Goal: Check status: Check status

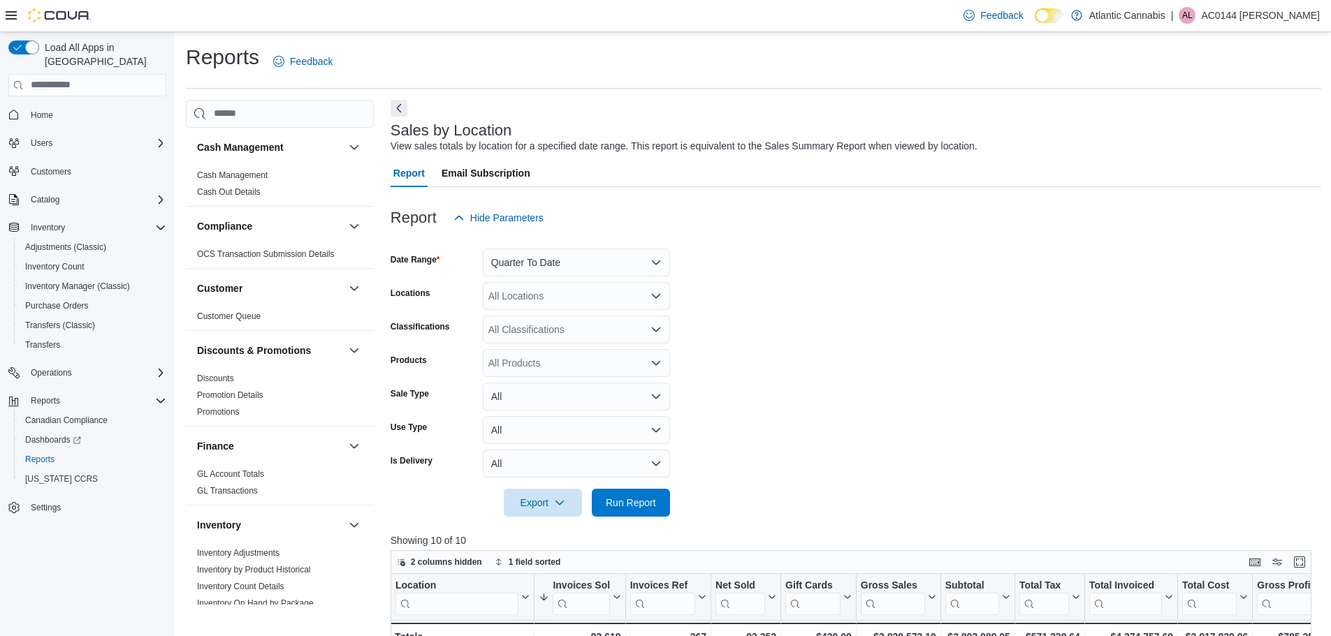
scroll to position [768, 0]
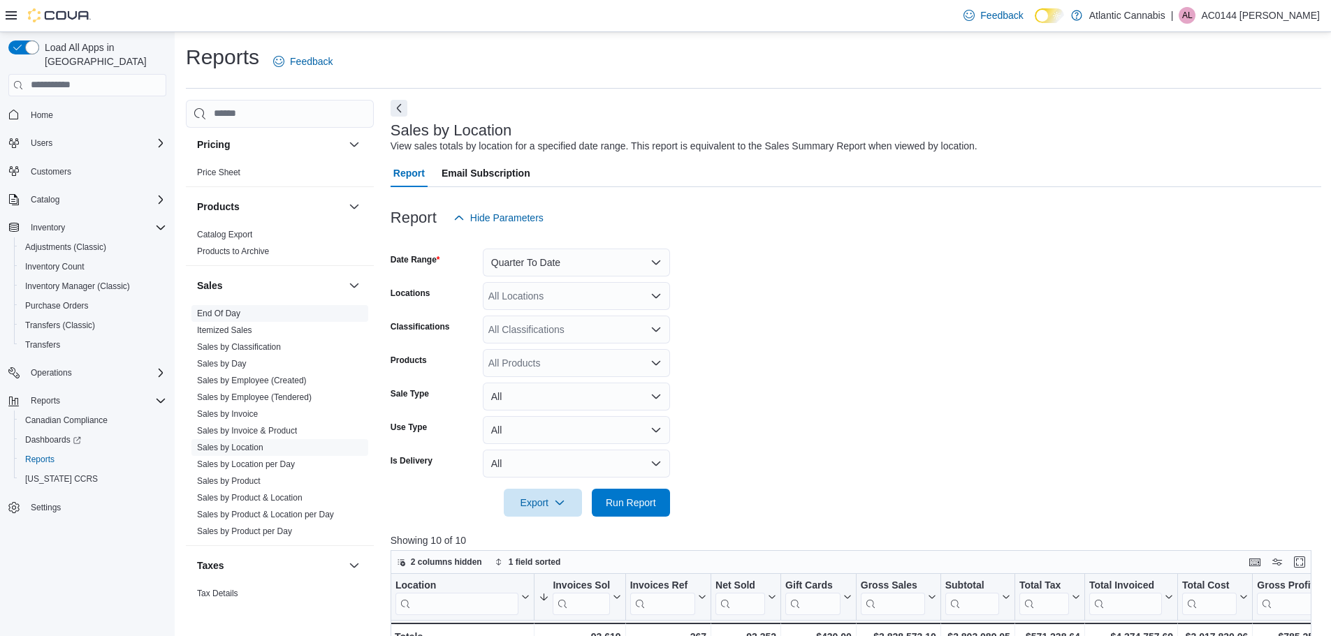
click at [214, 310] on link "End Of Day" at bounding box center [218, 314] width 43 height 10
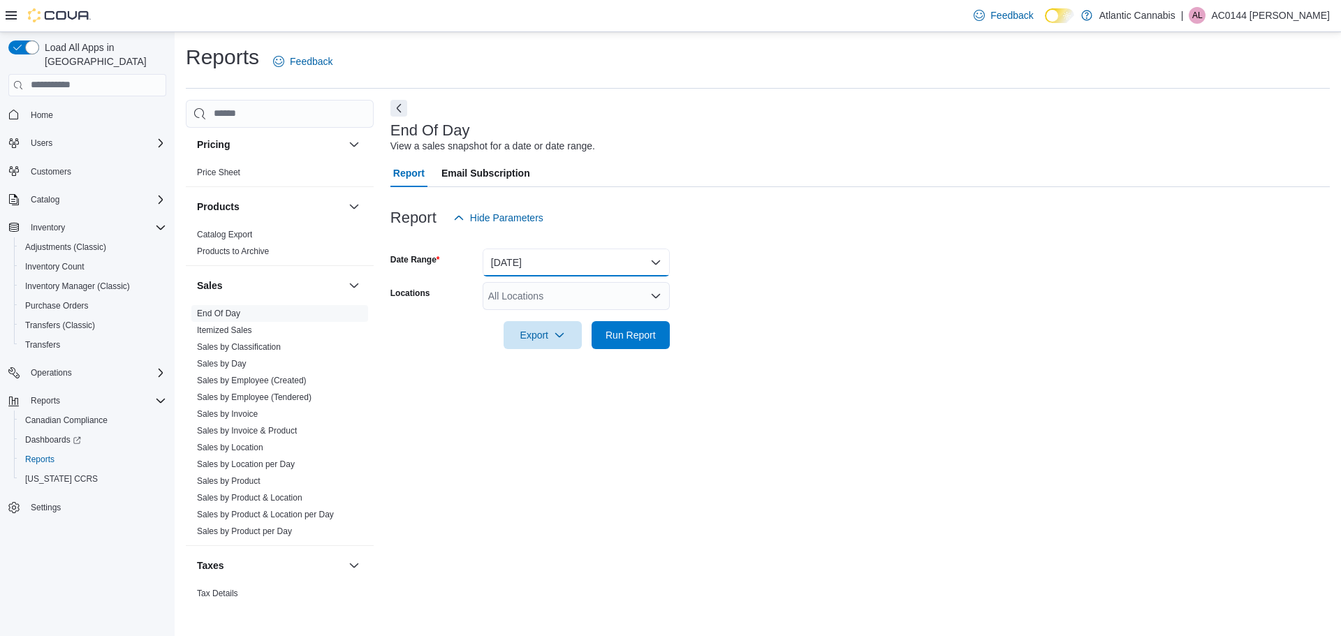
click at [562, 268] on button "[DATE]" at bounding box center [576, 263] width 187 height 28
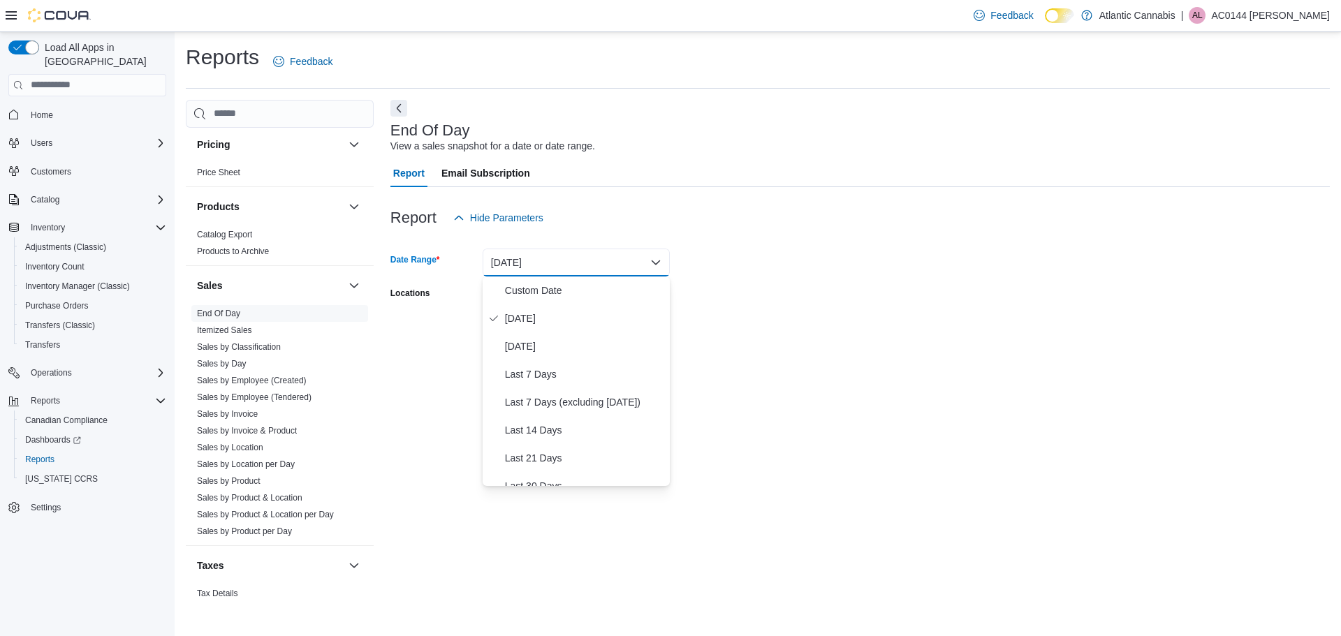
click at [944, 278] on form "Date Range [DATE] Locations All Locations Export Run Report" at bounding box center [859, 290] width 939 height 117
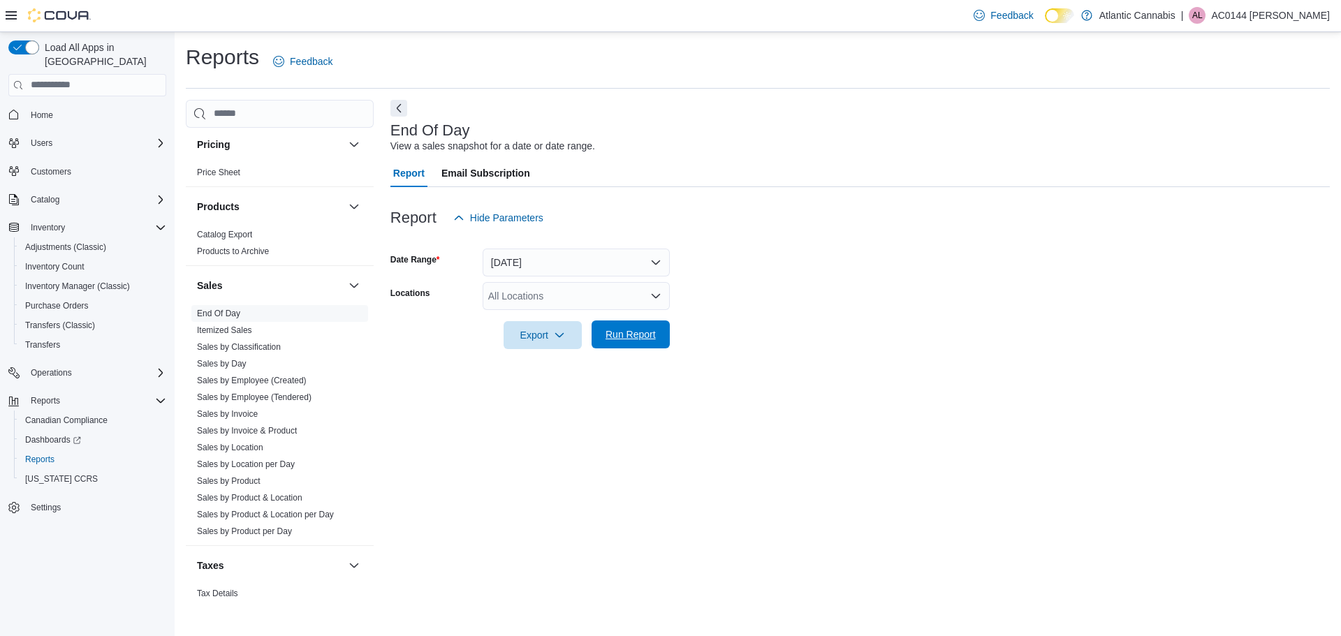
click at [659, 339] on span "Run Report" at bounding box center [630, 335] width 61 height 28
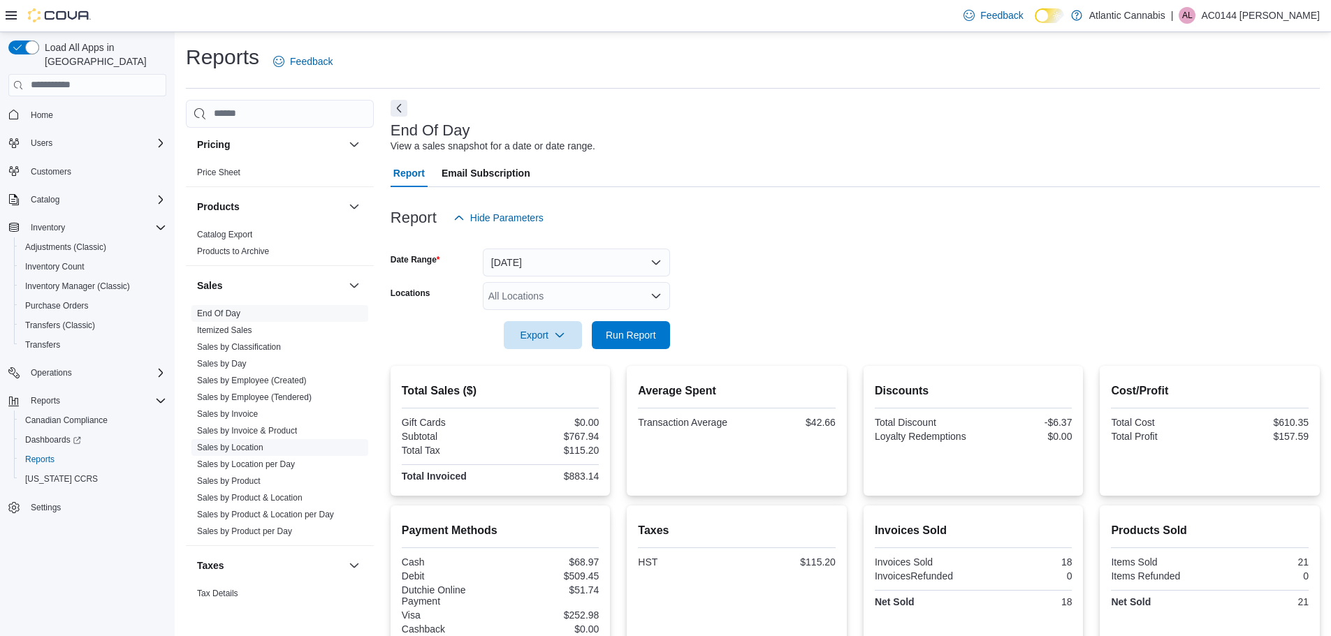
click at [245, 453] on span "Sales by Location" at bounding box center [279, 447] width 177 height 17
click at [249, 448] on link "Sales by Location" at bounding box center [230, 448] width 66 height 10
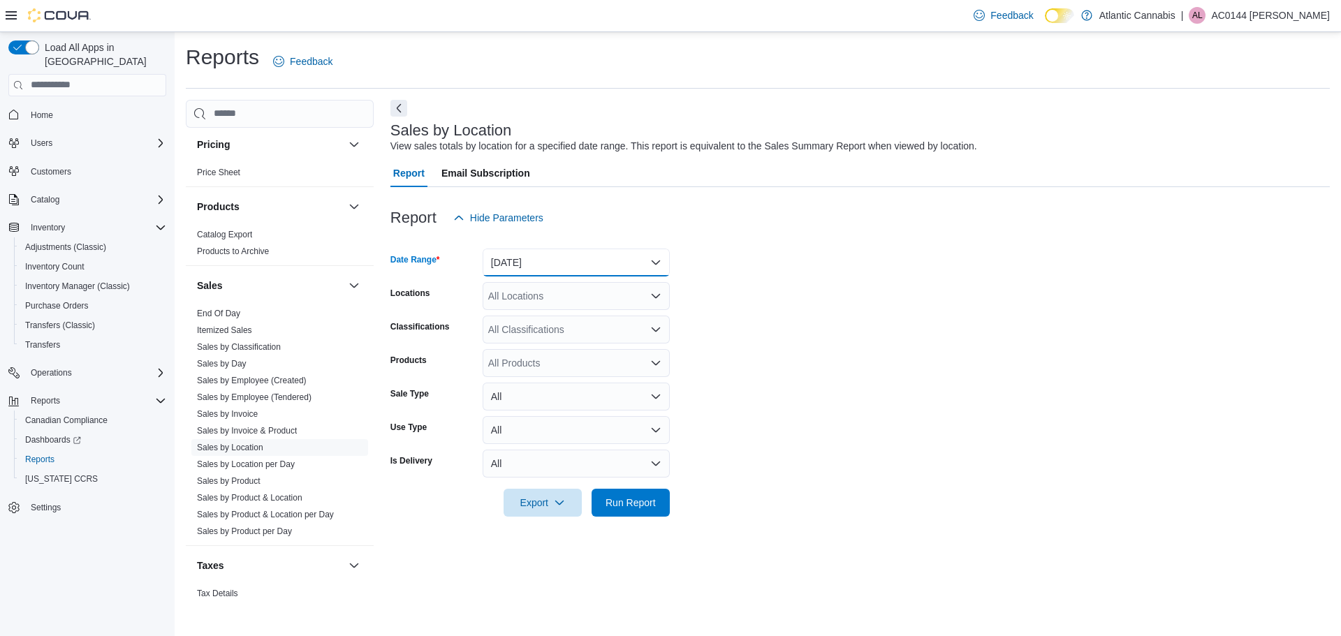
click at [627, 261] on button "[DATE]" at bounding box center [576, 263] width 187 height 28
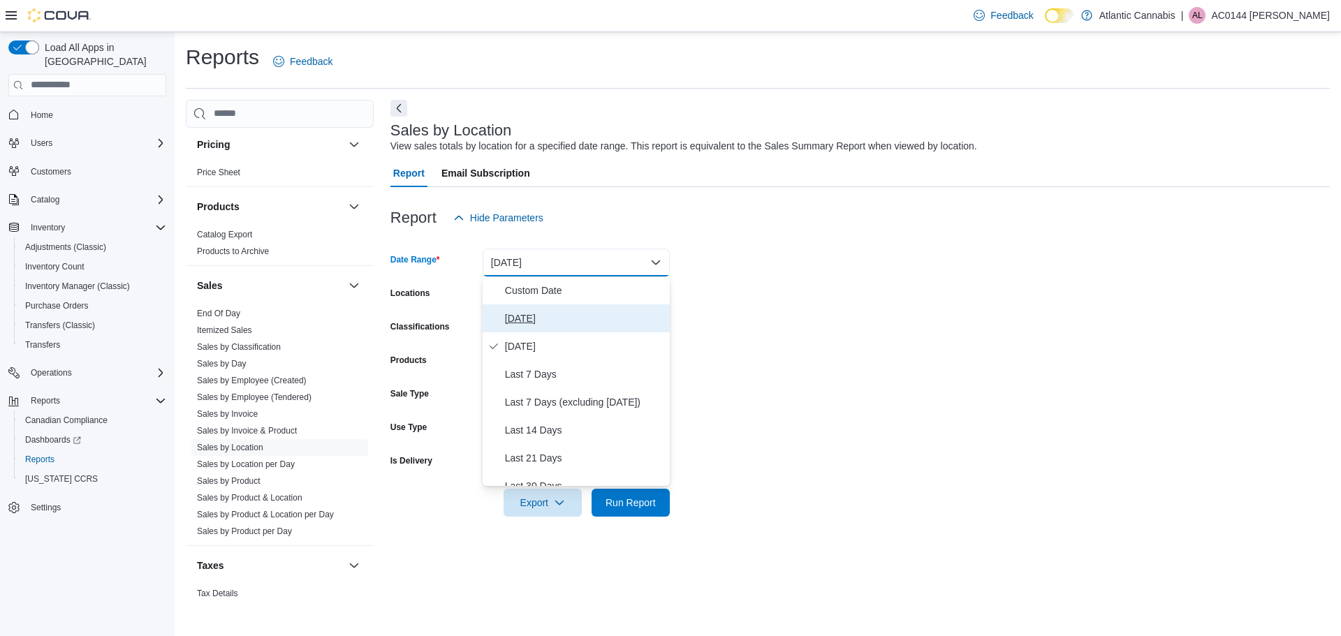
click at [536, 317] on span "[DATE]" at bounding box center [584, 318] width 159 height 17
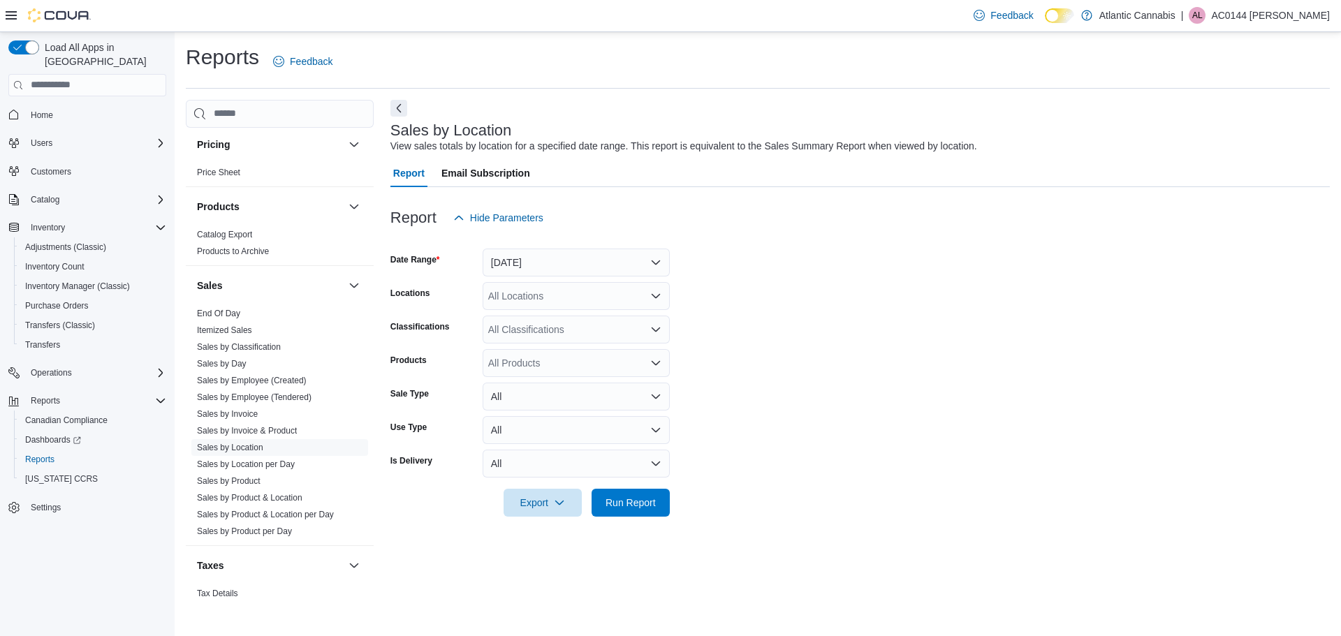
click at [951, 301] on form "Date Range [DATE] Locations All Locations Classifications All Classifications P…" at bounding box center [859, 374] width 939 height 285
click at [615, 493] on span "Run Report" at bounding box center [630, 502] width 61 height 28
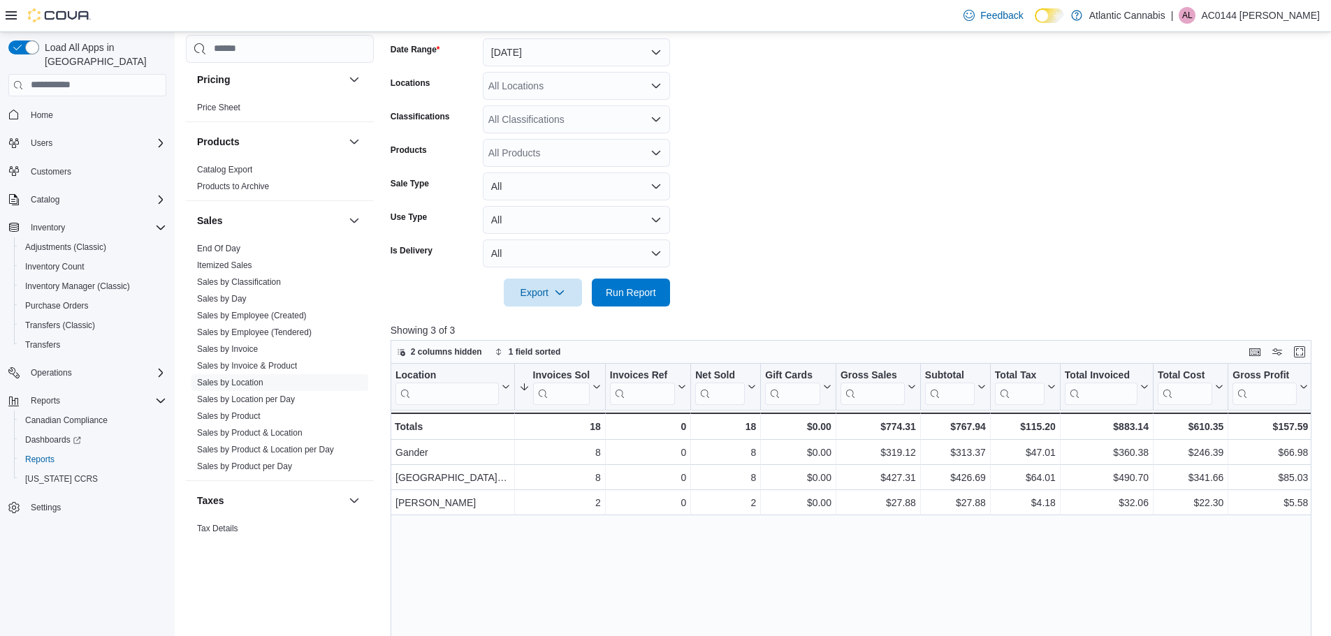
scroll to position [210, 0]
